Goal: Information Seeking & Learning: Understand process/instructions

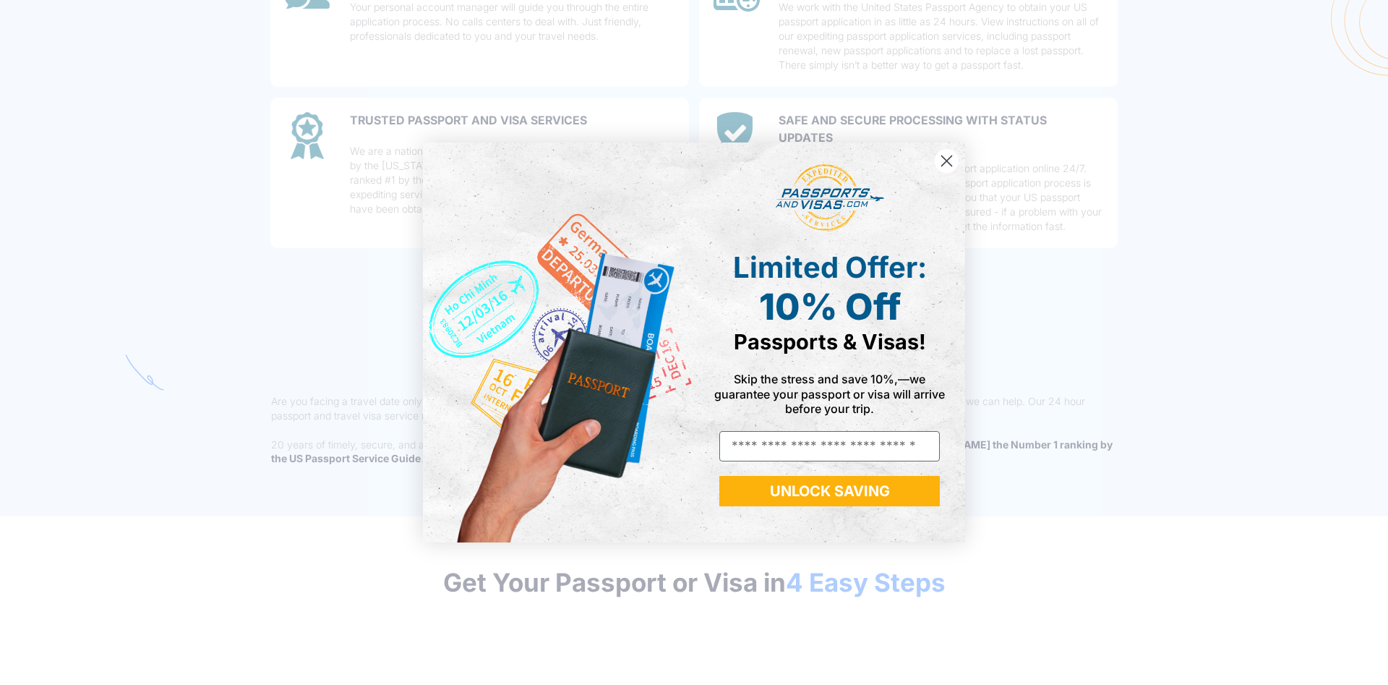
scroll to position [1327, 0]
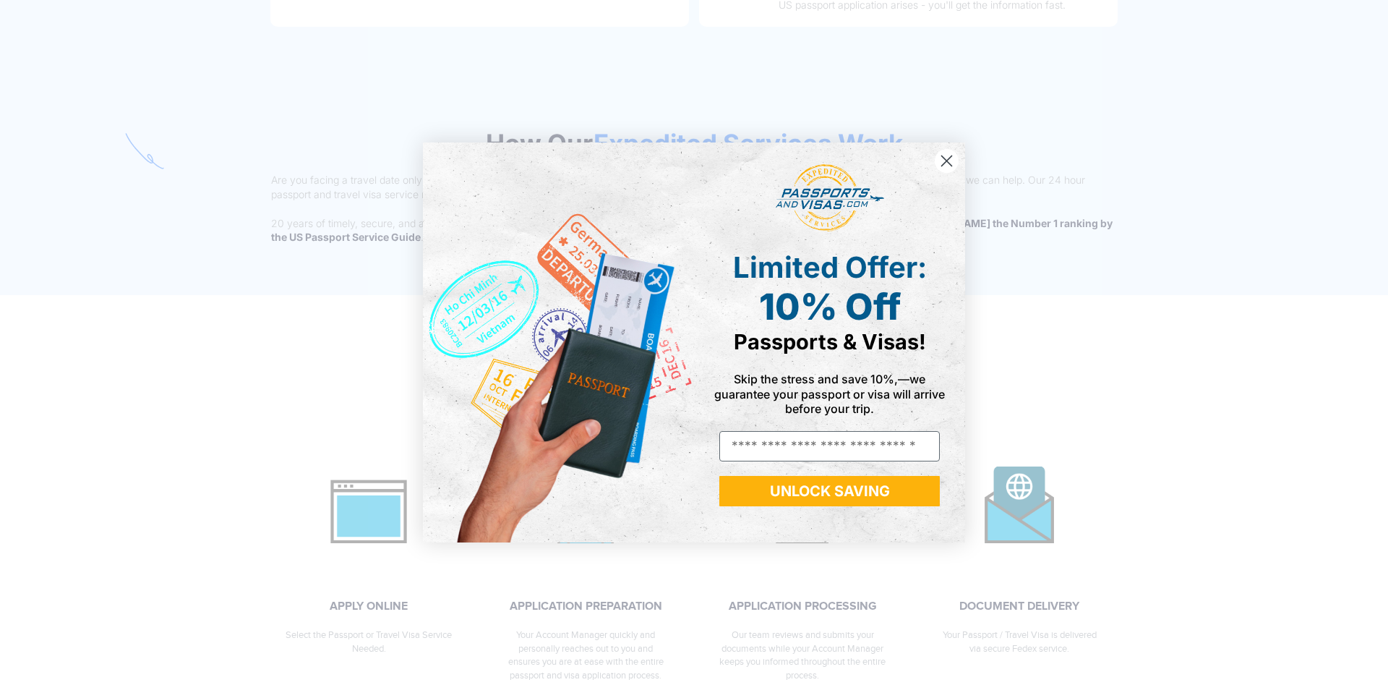
click at [942, 158] on circle "Close dialog" at bounding box center [947, 161] width 24 height 24
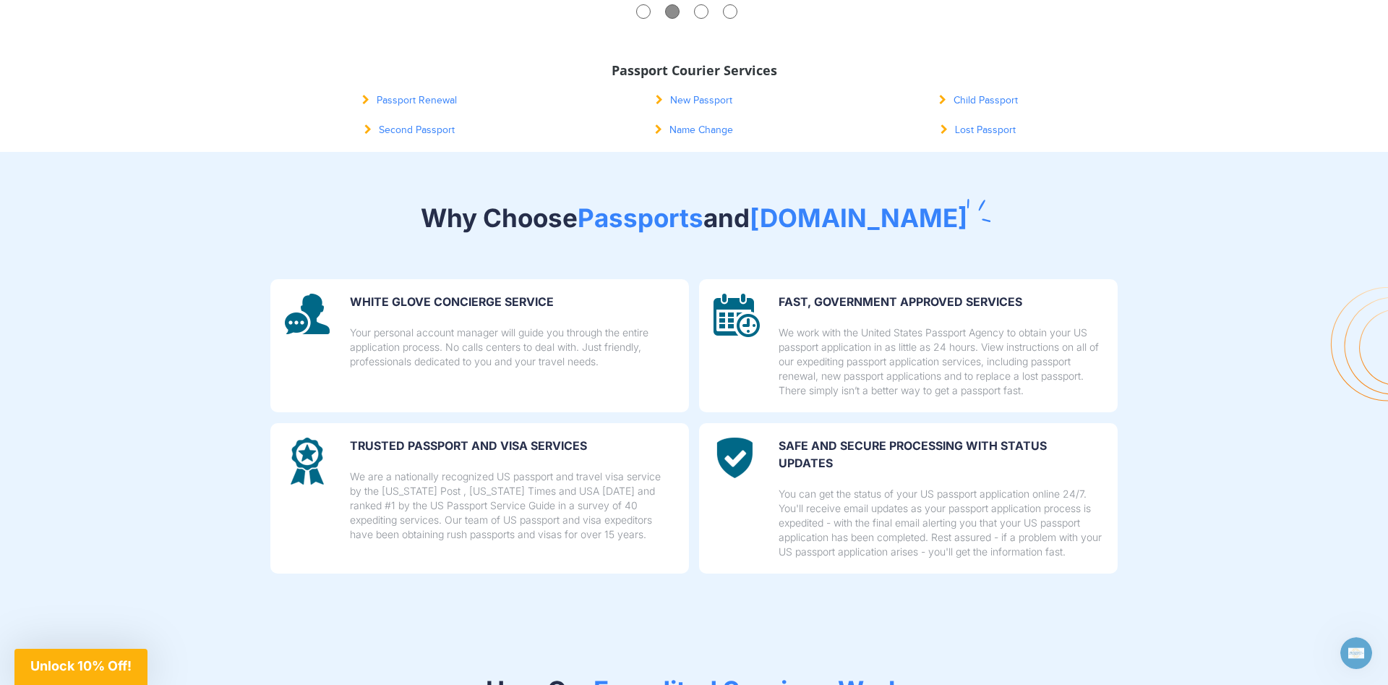
scroll to position [590, 0]
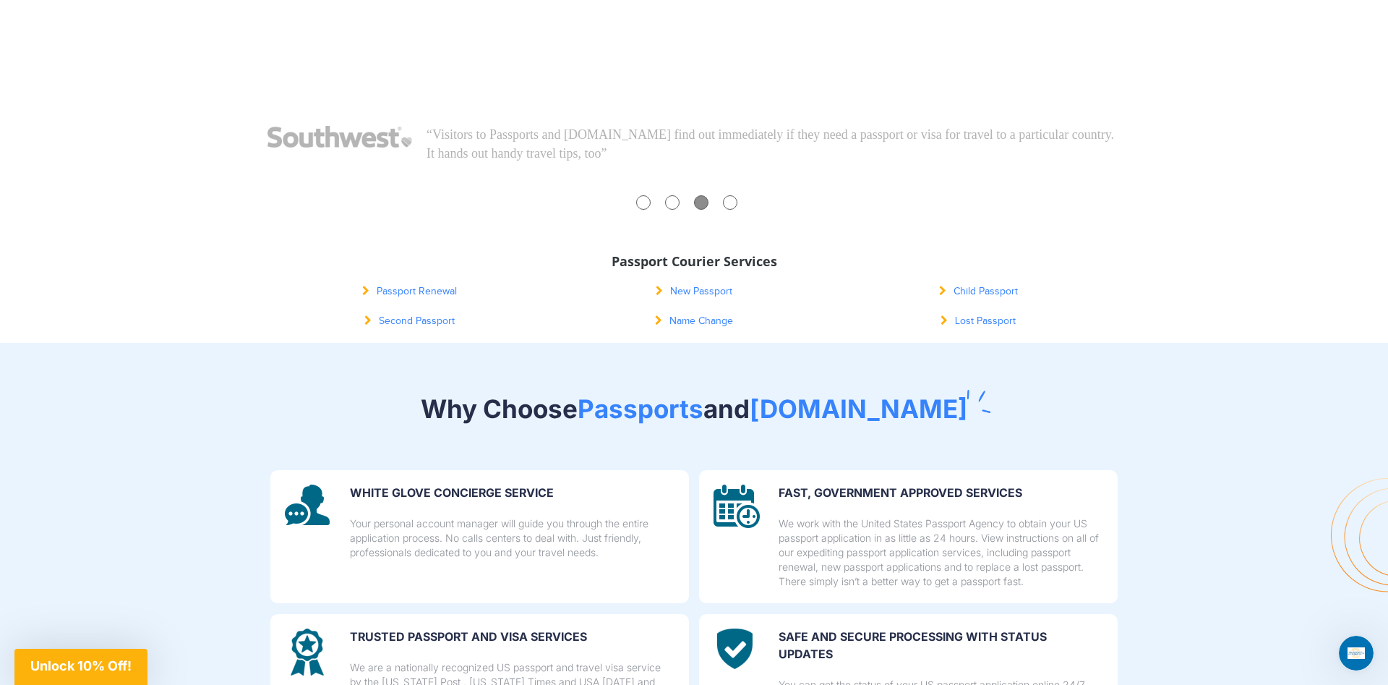
click at [723, 291] on link "New Passport" at bounding box center [694, 292] width 77 height 12
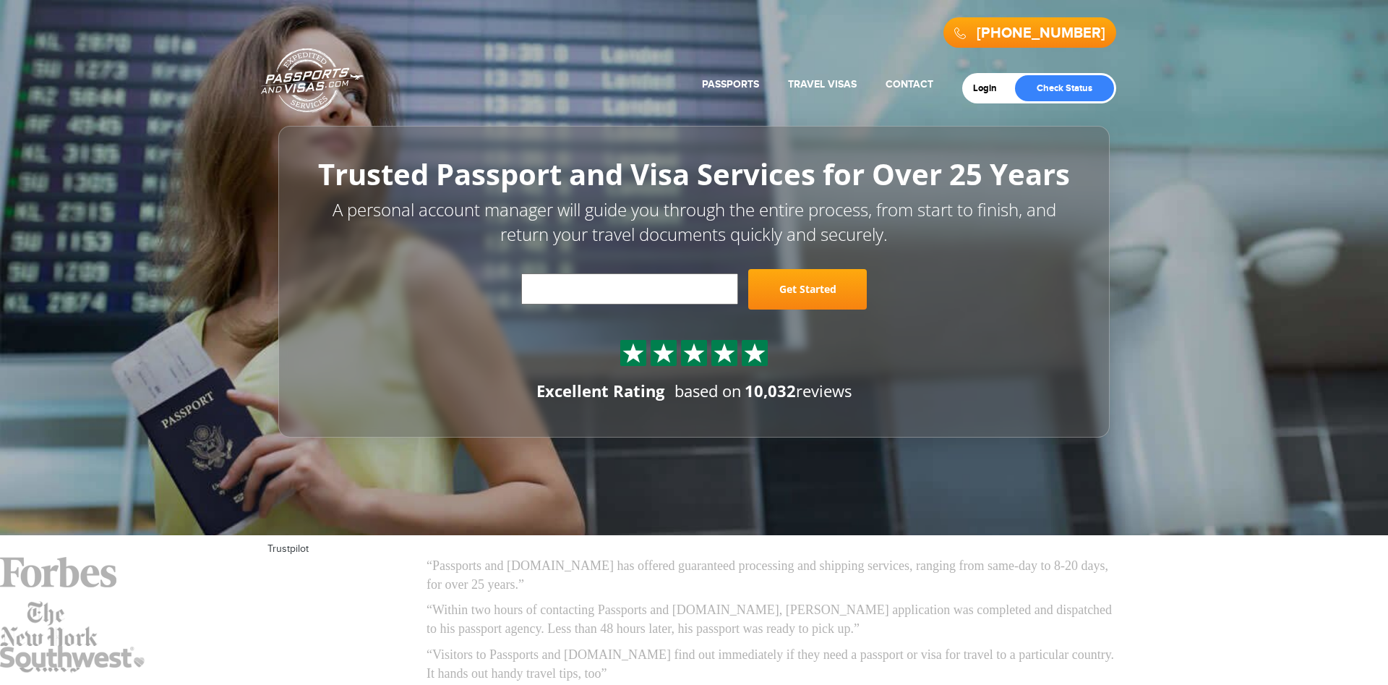
scroll to position [590, 0]
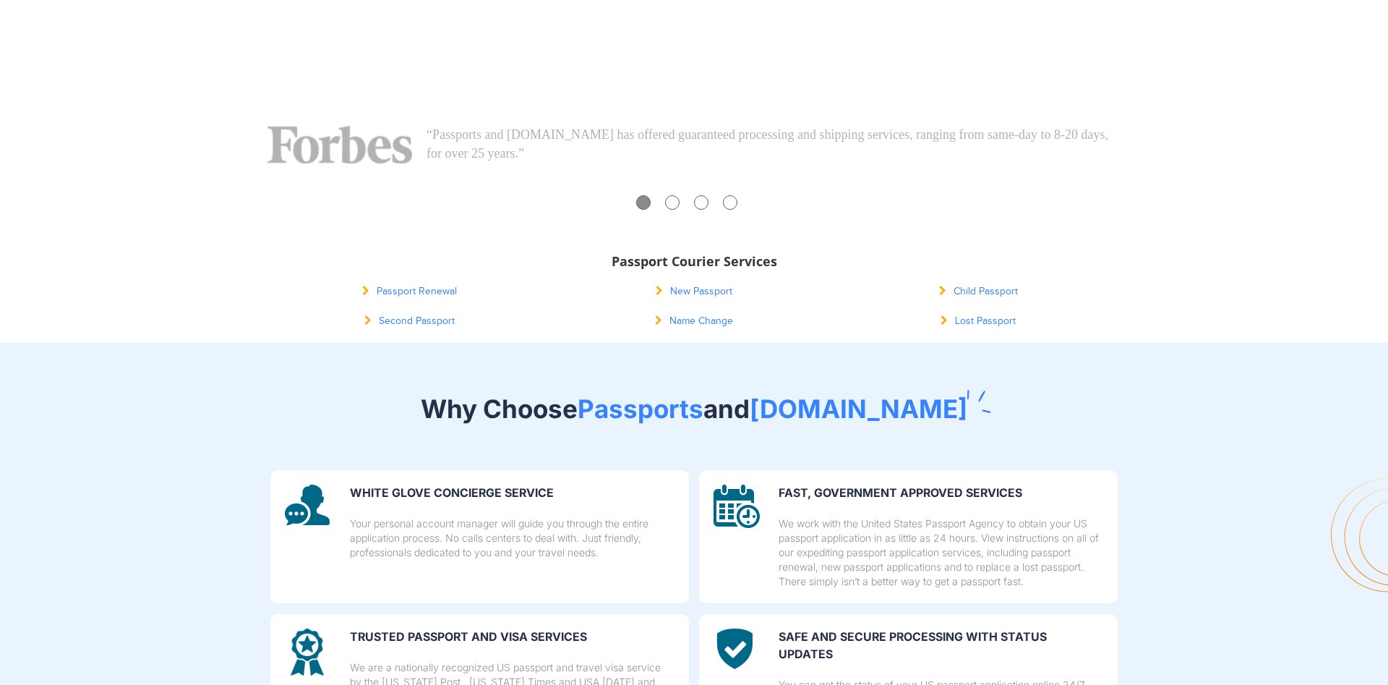
click at [426, 175] on ul "“Visitors to Passports and [DOMAIN_NAME] find out immediately if they need a pa…" at bounding box center [694, 170] width 853 height 89
click at [416, 284] on div "Passport Renewal" at bounding box center [410, 291] width 284 height 30
click at [423, 292] on link "Passport Renewal" at bounding box center [409, 292] width 95 height 12
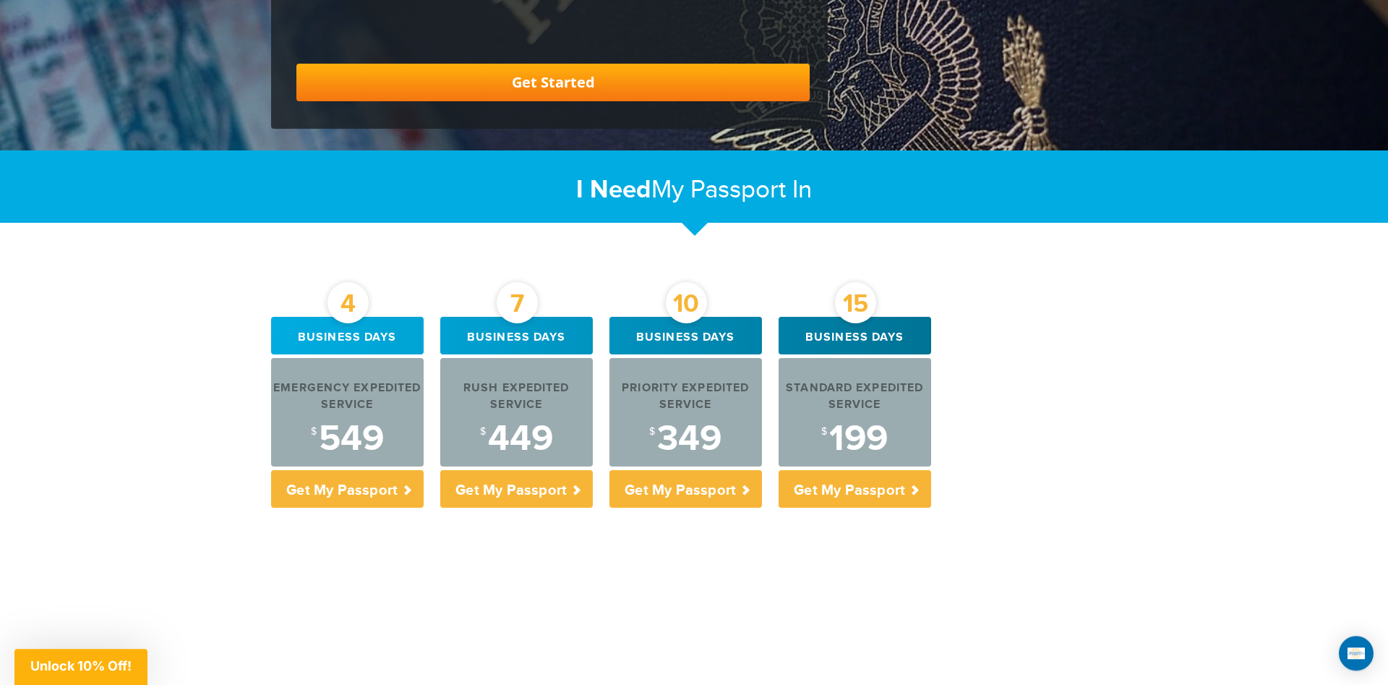
scroll to position [442, 0]
